Goal: Check status: Check status

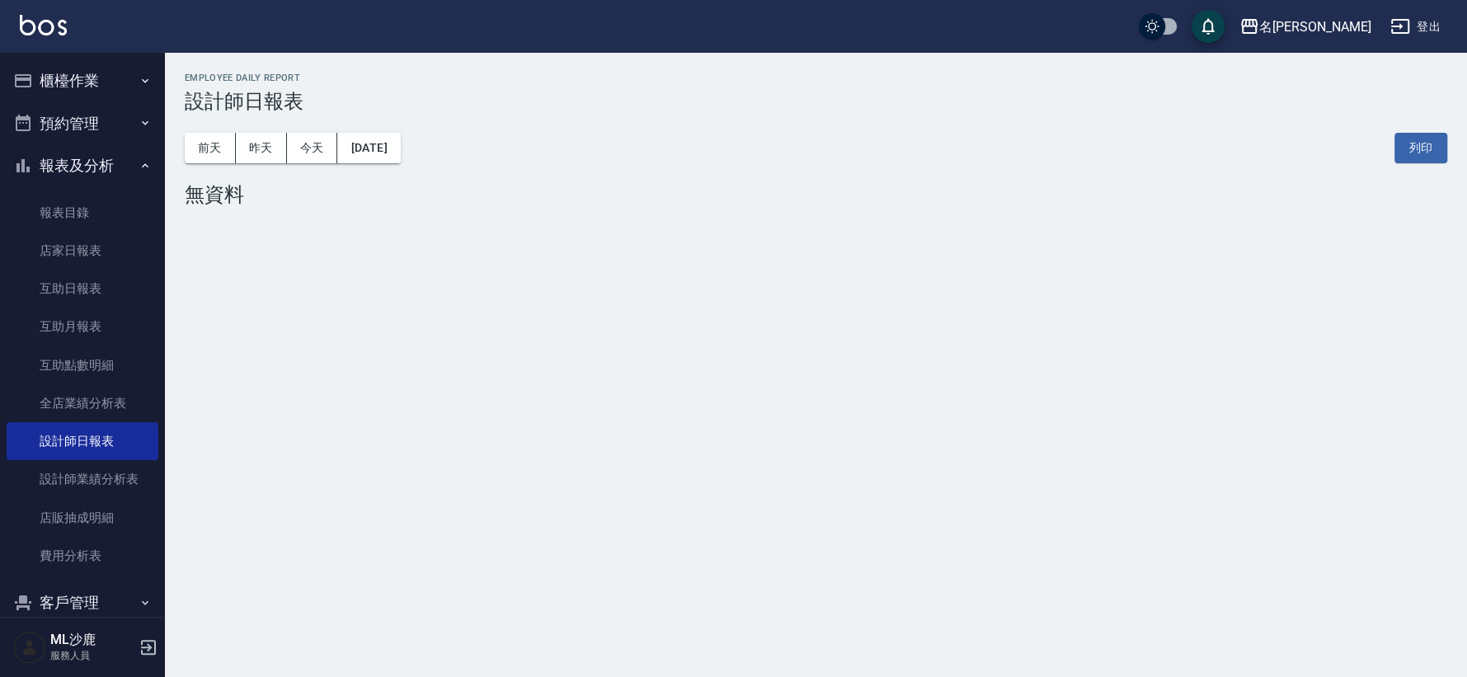
click at [400, 128] on div "[DATE] [DATE] [DATE] [DATE] 列印" at bounding box center [816, 148] width 1263 height 70
click at [400, 141] on button "[DATE]" at bounding box center [368, 148] width 63 height 31
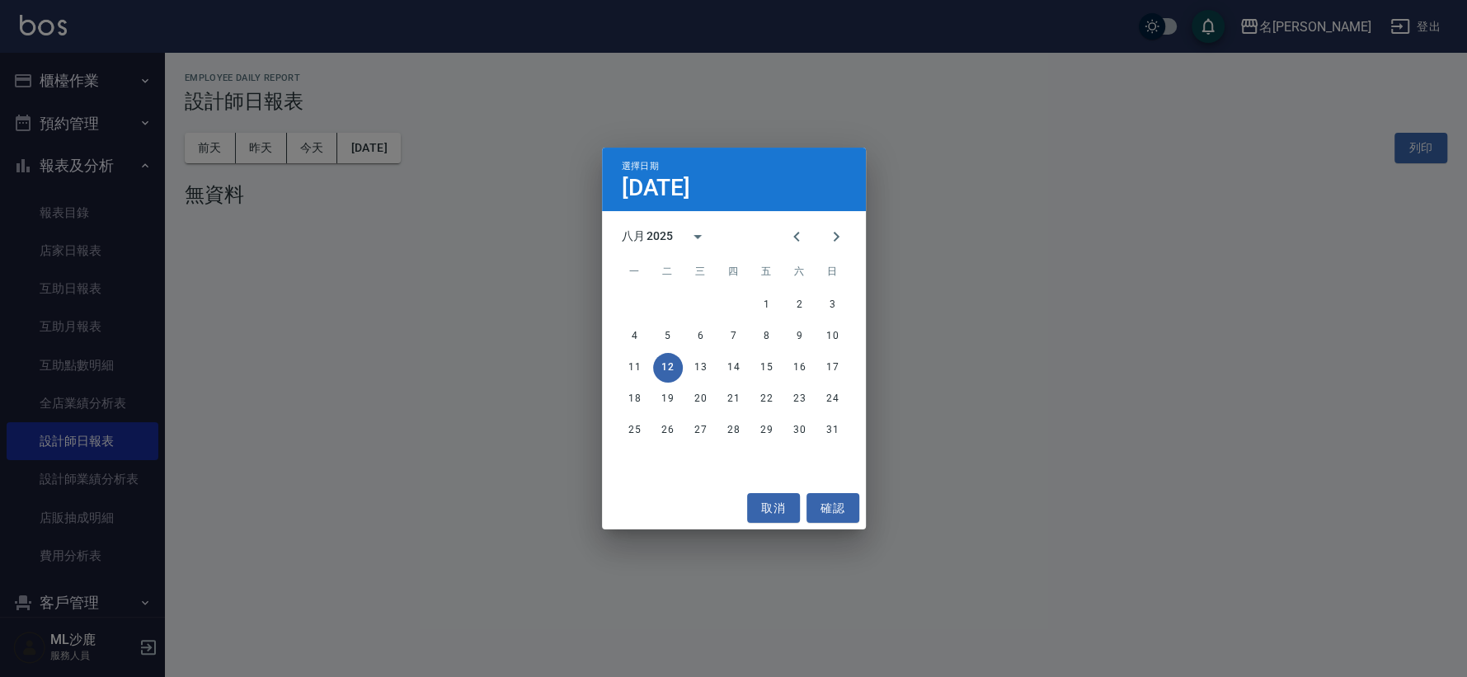
click at [257, 136] on div "選擇日期 [DATE] 八月 2025 一 二 三 四 五 六 日 1 2 3 4 5 6 7 8 9 10 11 12 13 14 15 16 17 18 …" at bounding box center [733, 338] width 1467 height 677
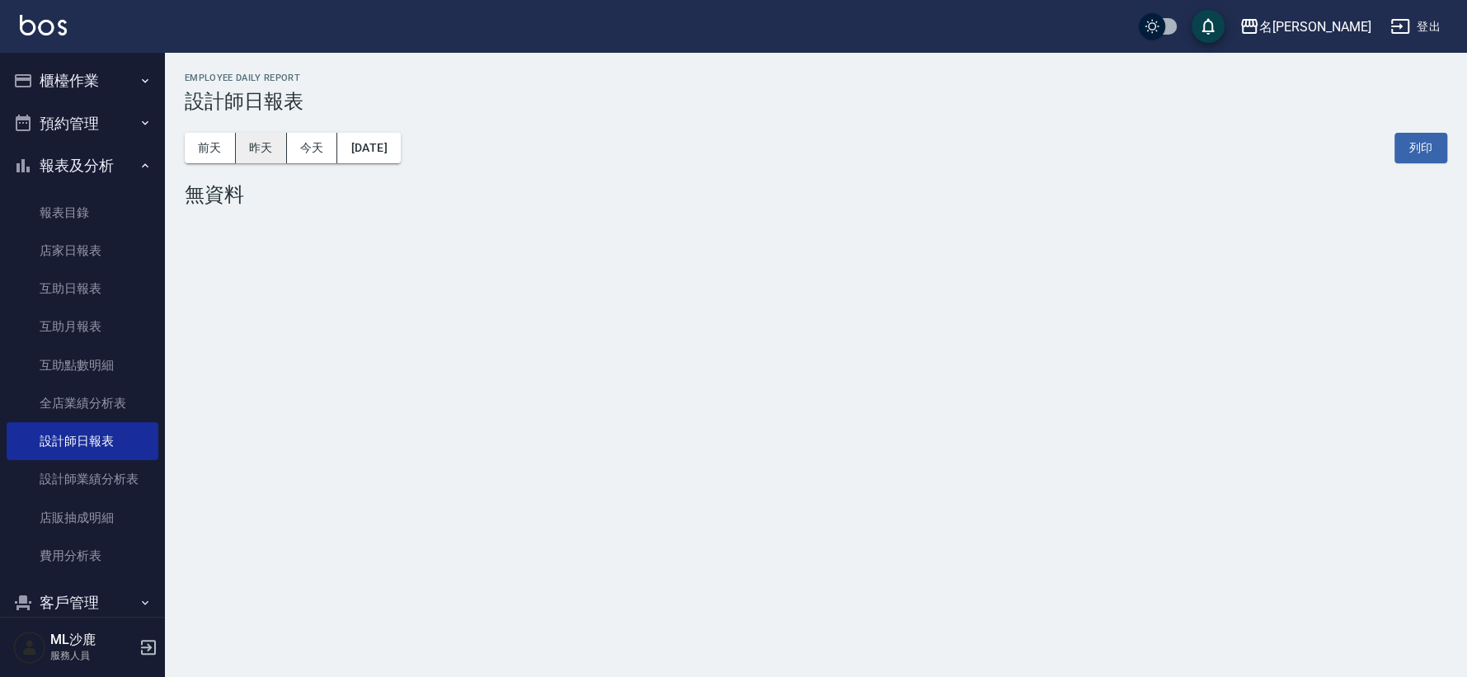
click at [261, 153] on button "昨天" at bounding box center [261, 148] width 51 height 31
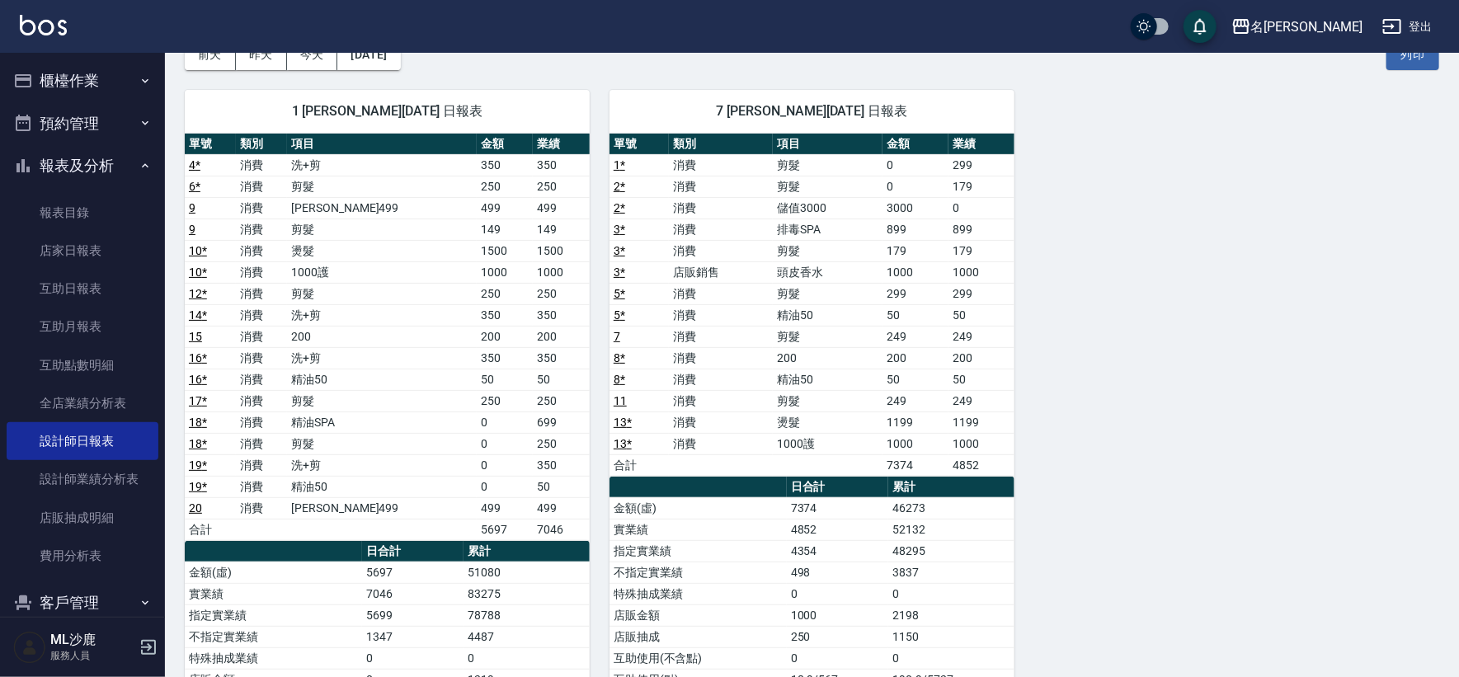
scroll to position [82, 0]
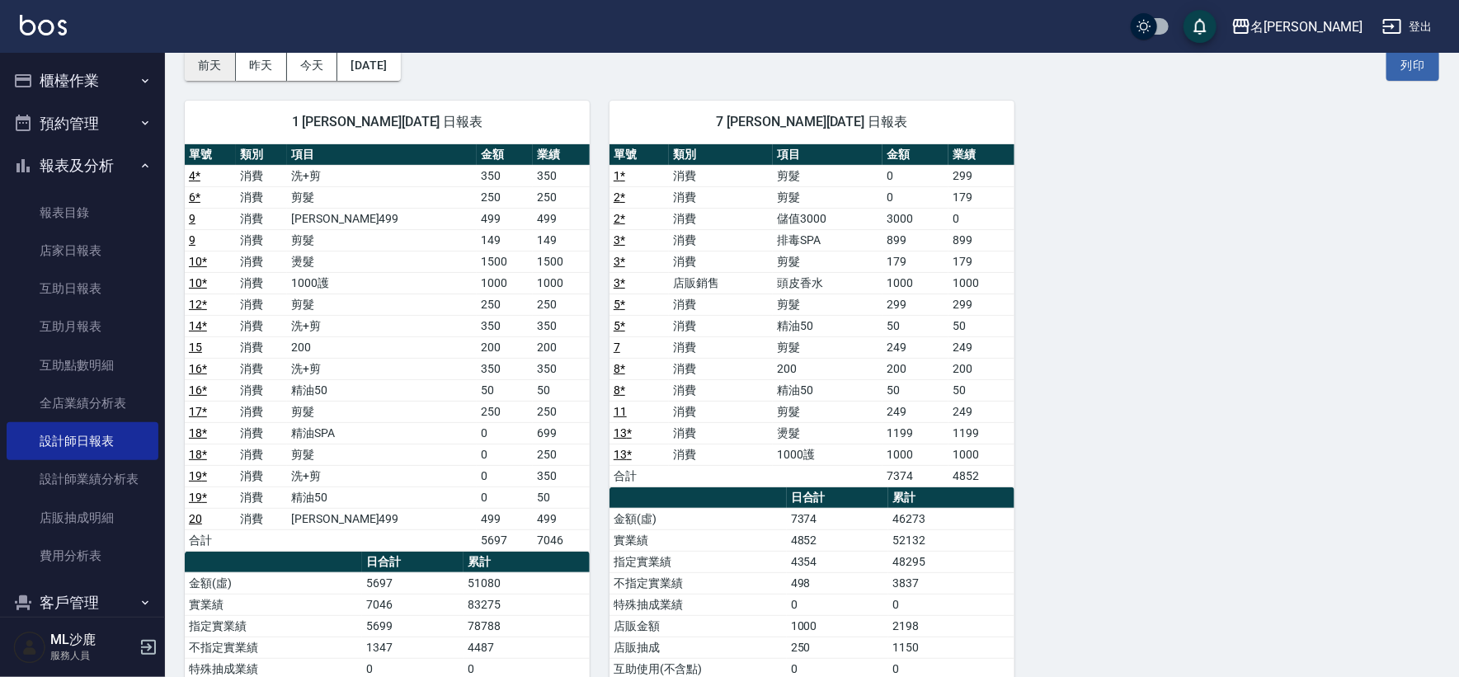
click at [210, 62] on button "前天" at bounding box center [210, 65] width 51 height 31
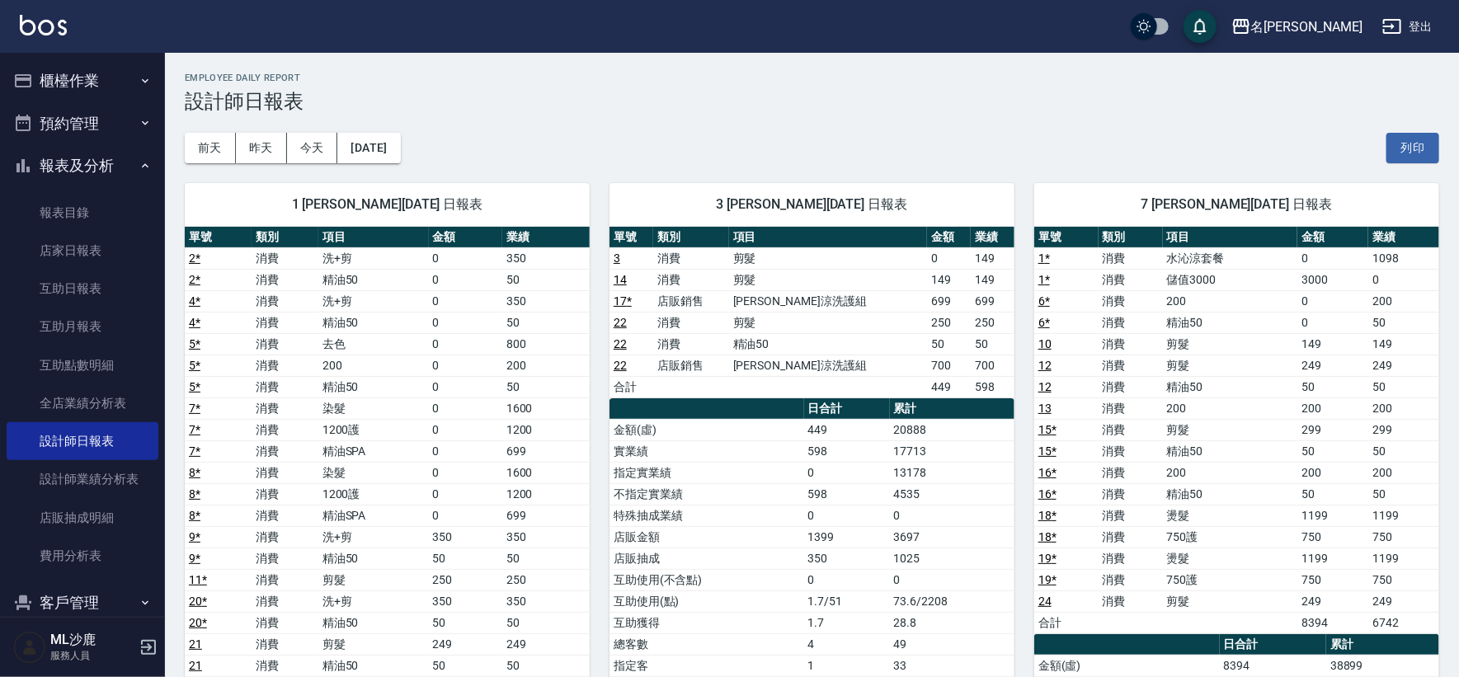
click at [256, 123] on div "[DATE] [DATE] [DATE] [DATE] 列印" at bounding box center [812, 148] width 1255 height 70
click at [266, 144] on button "昨天" at bounding box center [261, 148] width 51 height 31
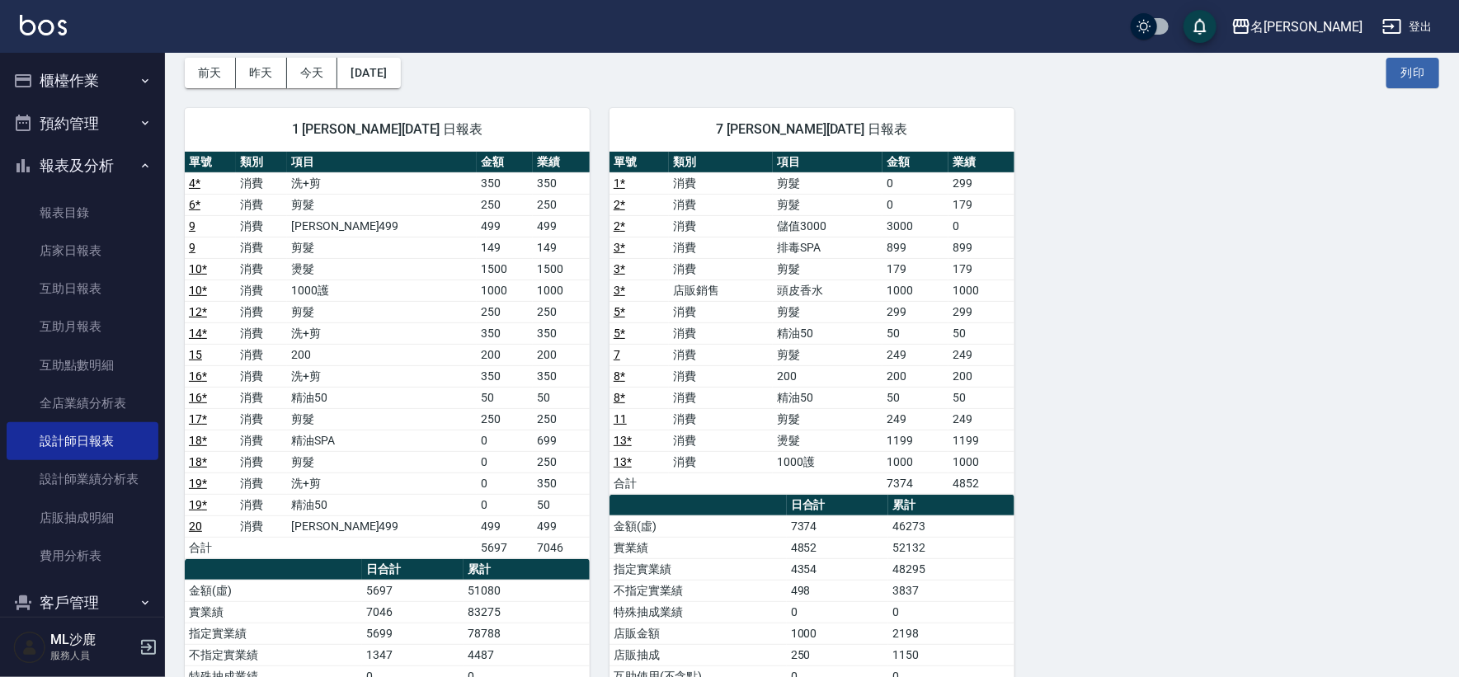
scroll to position [275, 0]
